Goal: Task Accomplishment & Management: Manage account settings

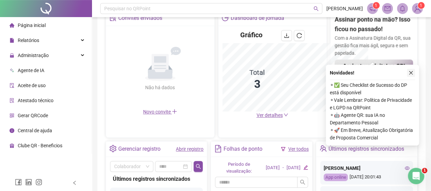
scroll to position [187, 0]
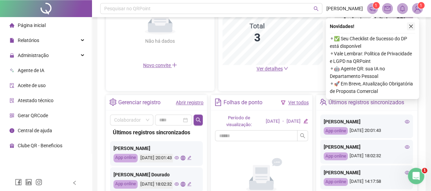
click at [411, 28] on icon "close" at bounding box center [411, 26] width 5 height 5
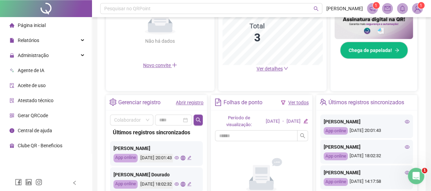
click at [35, 25] on span "Página inicial" at bounding box center [32, 24] width 28 height 5
click at [75, 55] on div "Administração" at bounding box center [45, 55] width 89 height 14
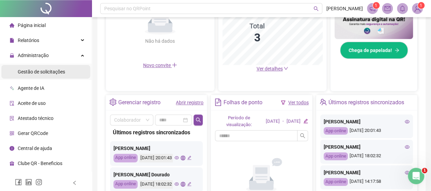
click at [68, 75] on li "Gestão de solicitações" at bounding box center [45, 72] width 89 height 14
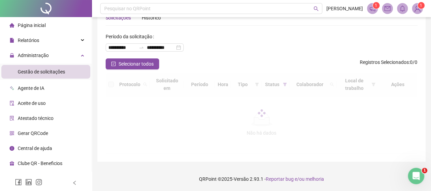
scroll to position [26, 0]
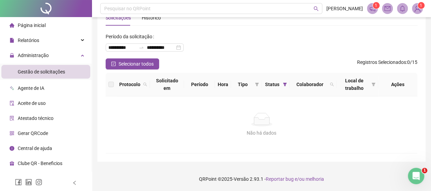
click at [42, 24] on span "Página inicial" at bounding box center [32, 24] width 28 height 5
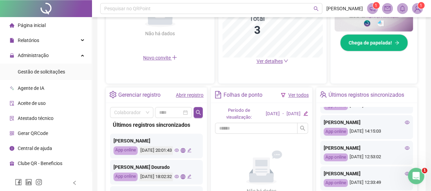
scroll to position [82, 0]
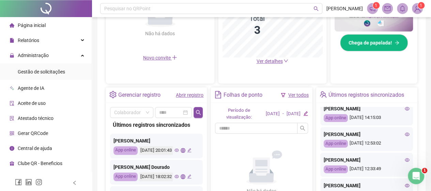
click at [40, 25] on span "Página inicial" at bounding box center [32, 24] width 28 height 5
